Goal: Task Accomplishment & Management: Use online tool/utility

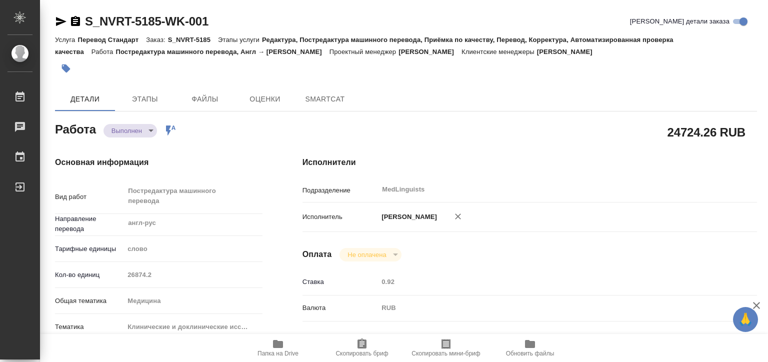
type textarea "x"
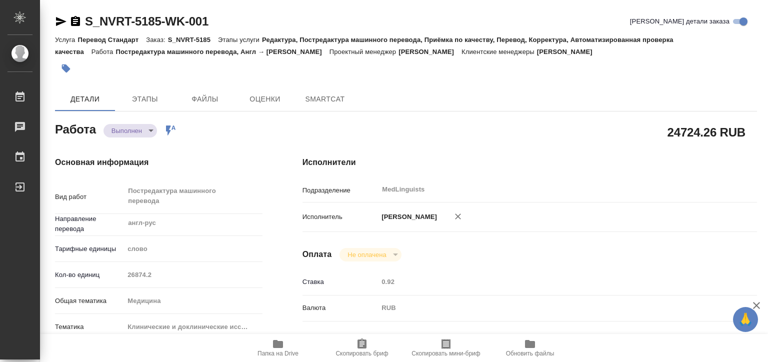
type textarea "x"
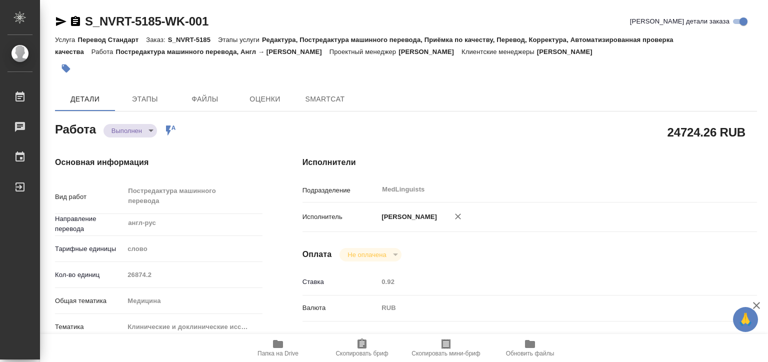
type textarea "x"
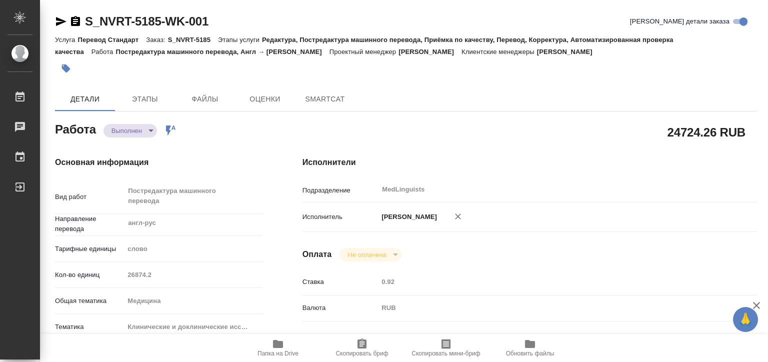
type textarea "x"
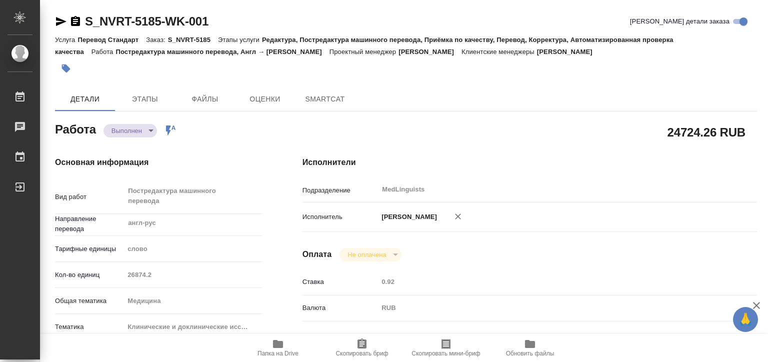
type textarea "x"
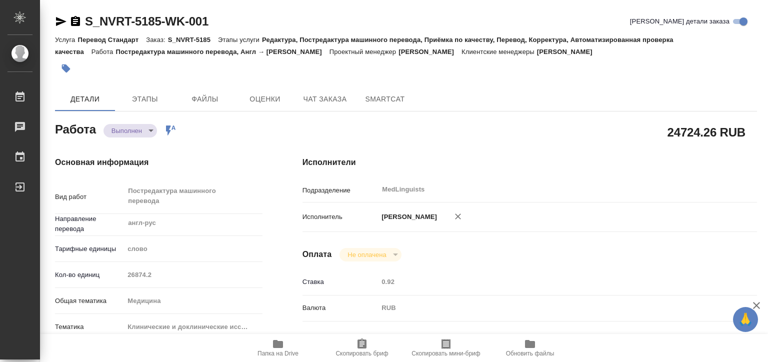
type textarea "x"
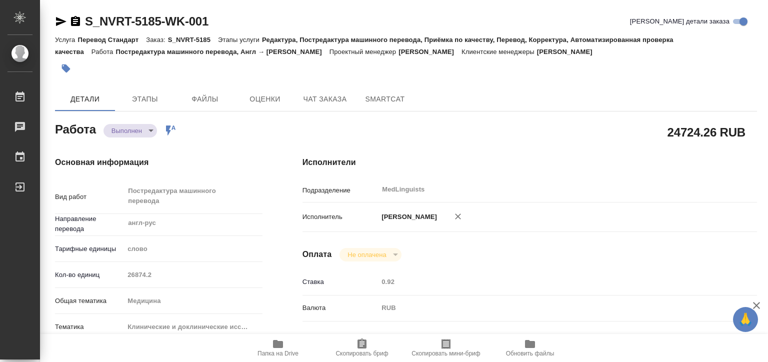
type textarea "x"
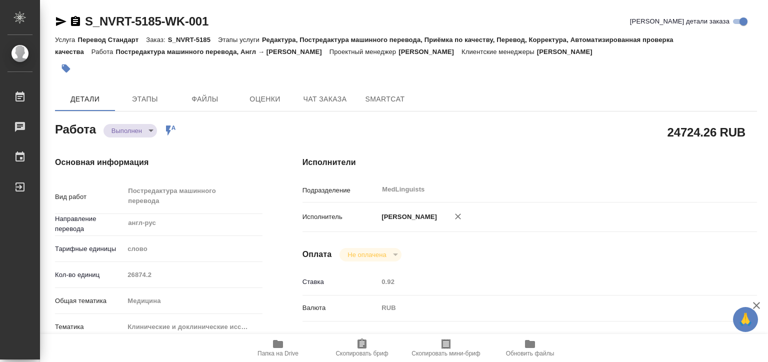
type textarea "x"
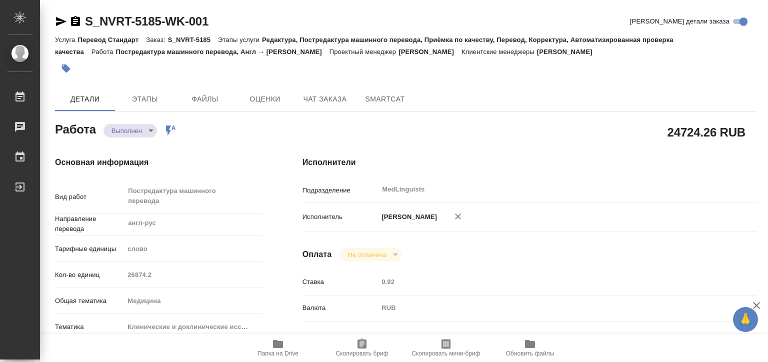
type textarea "x"
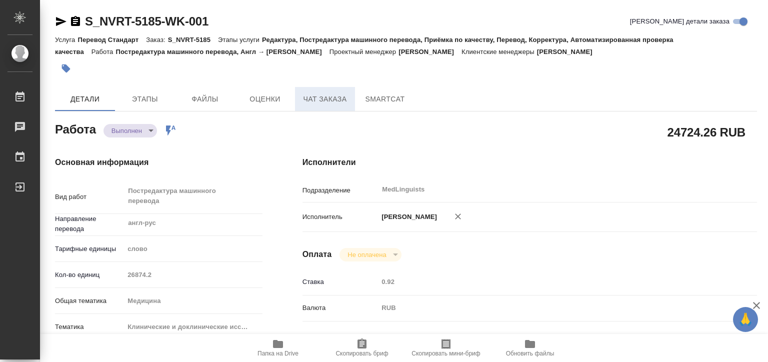
type textarea "x"
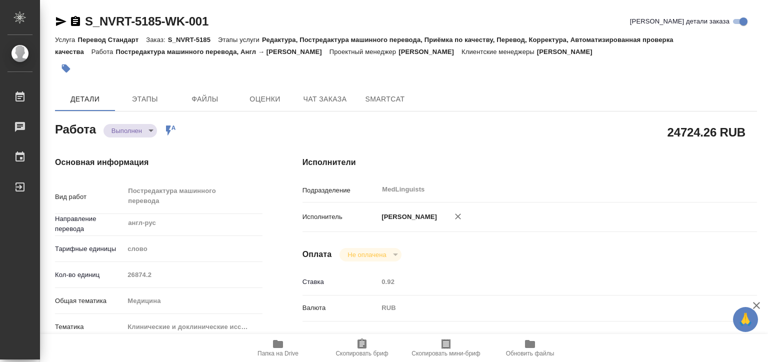
type textarea "x"
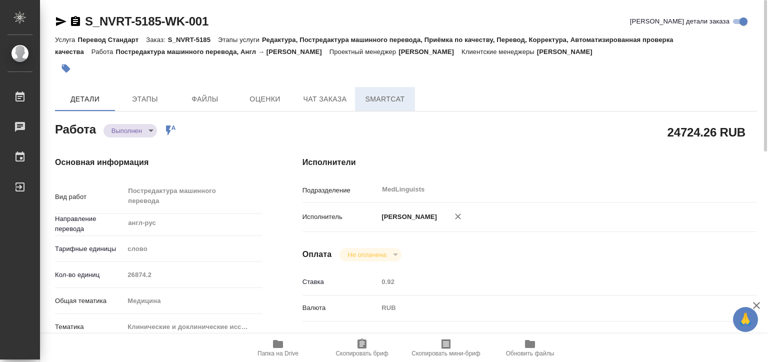
click at [372, 102] on span "SmartCat" at bounding box center [385, 99] width 48 height 13
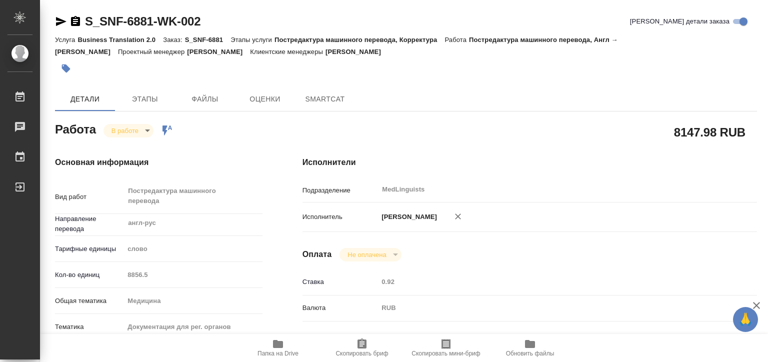
type textarea "x"
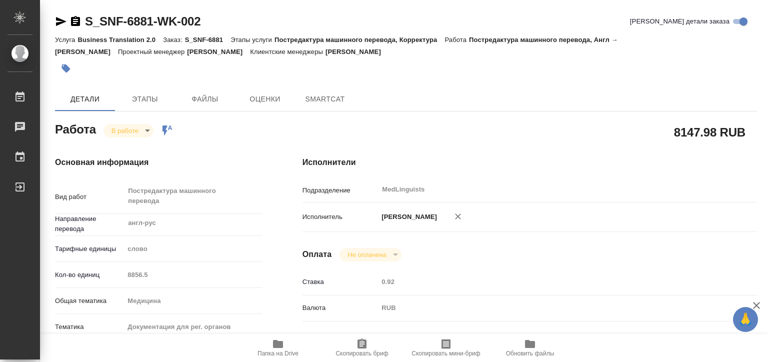
type textarea "x"
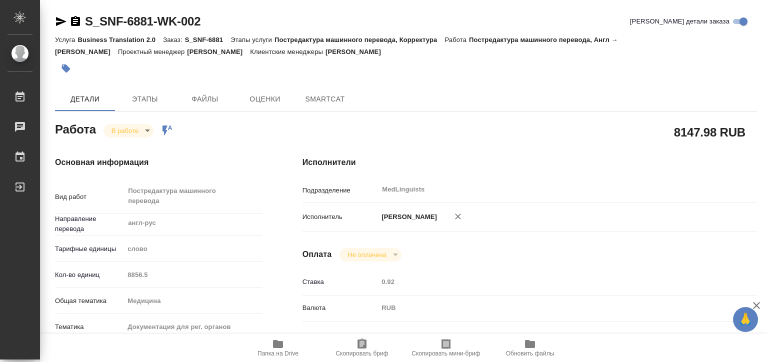
type textarea "x"
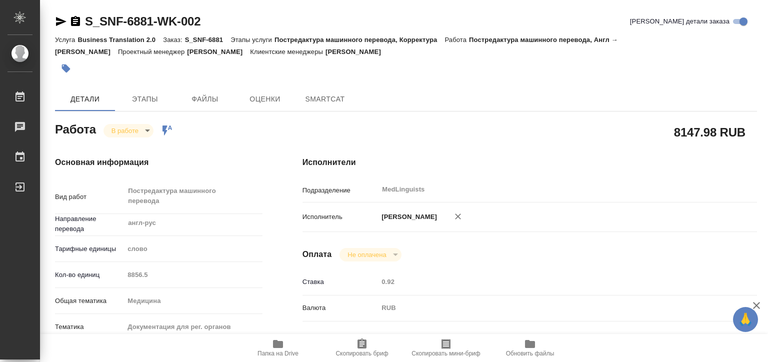
type textarea "x"
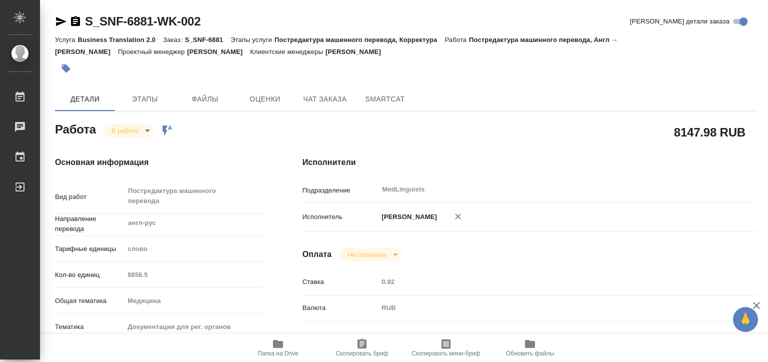
type textarea "x"
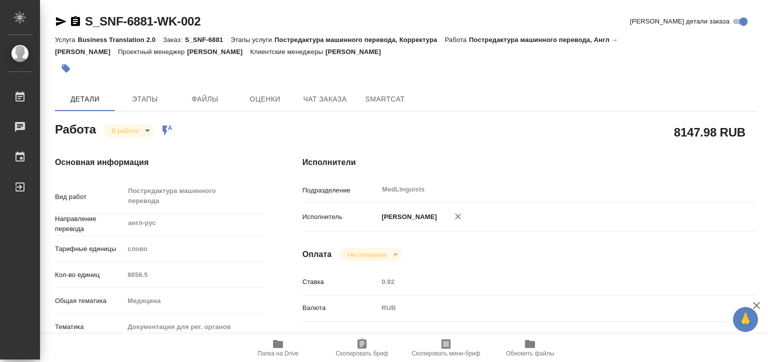
type textarea "x"
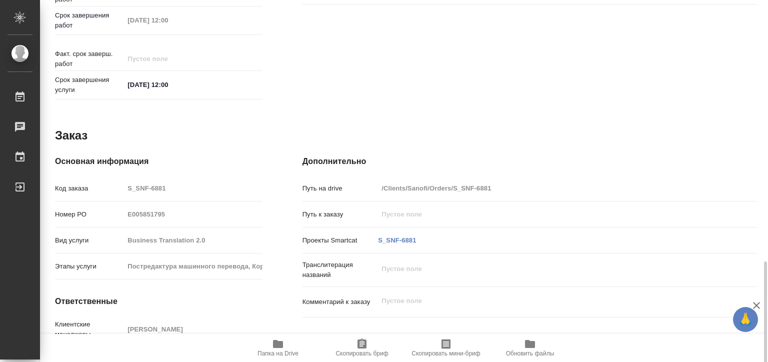
scroll to position [501, 0]
